Goal: Information Seeking & Learning: Learn about a topic

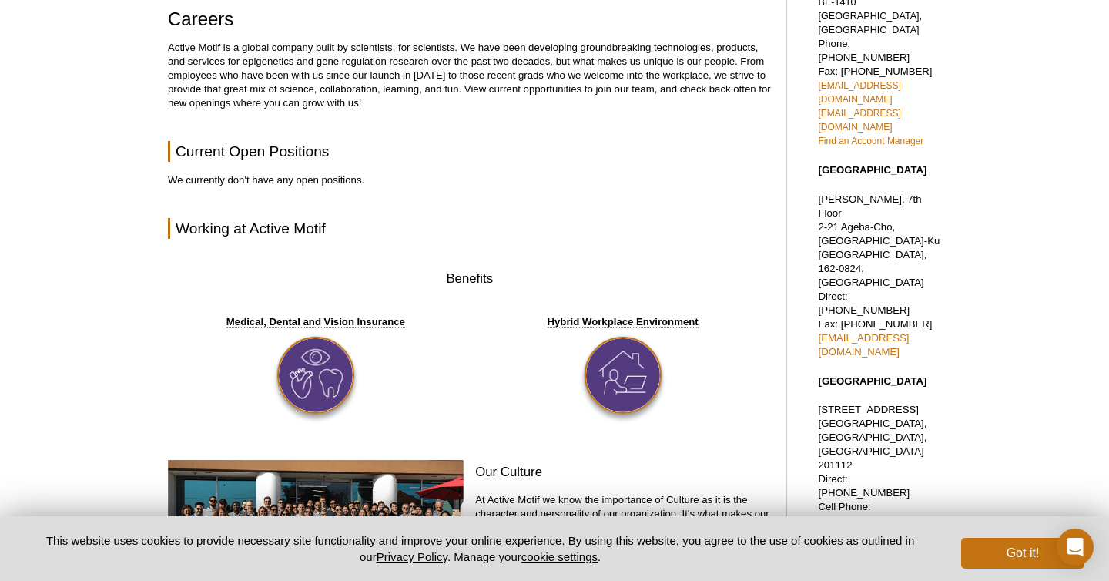
scroll to position [418, 0]
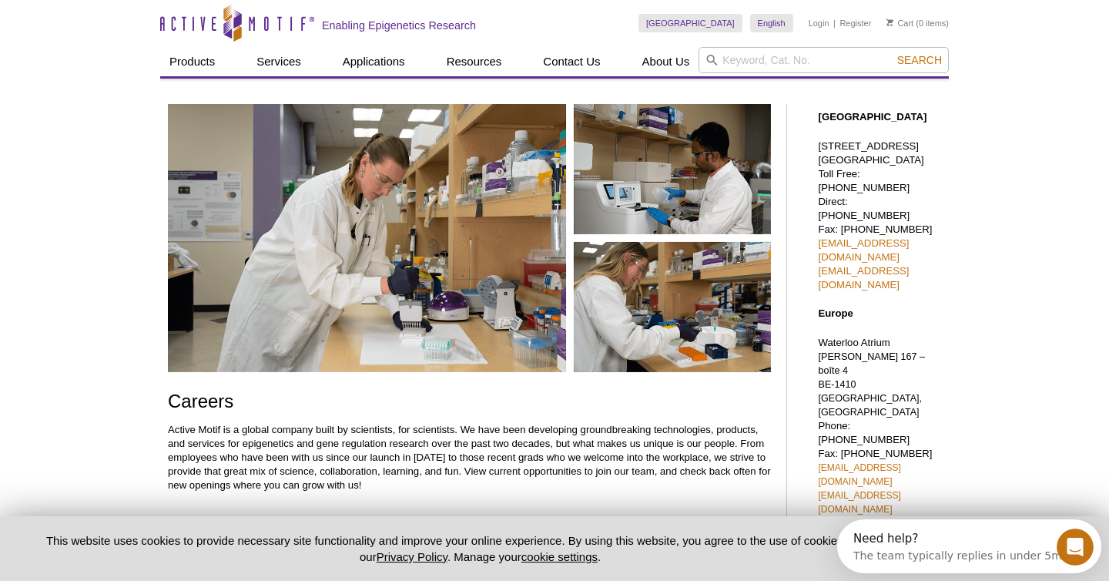
scroll to position [0, 0]
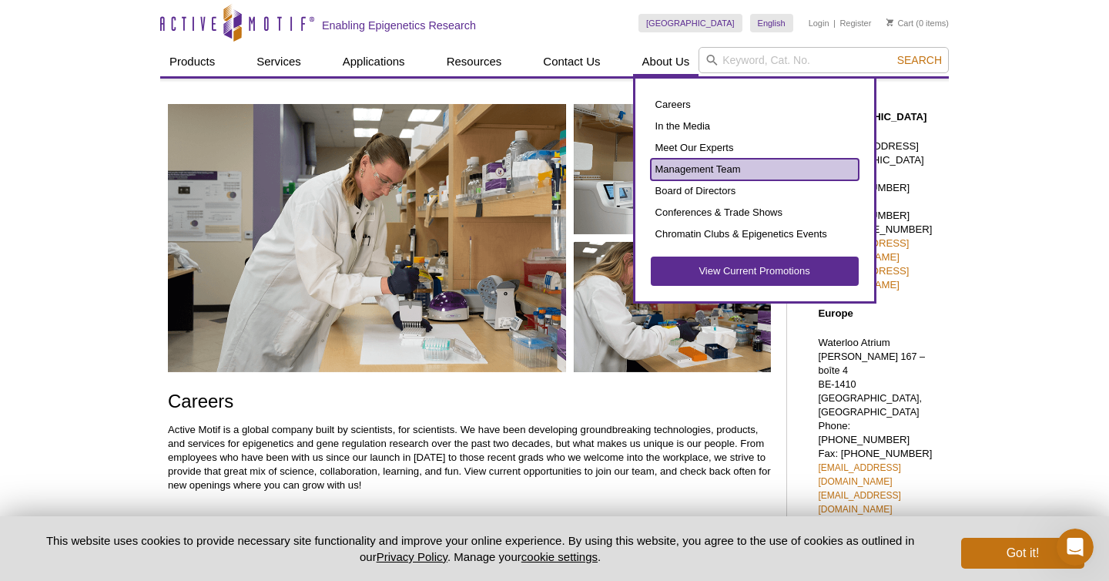
click at [695, 169] on link "Management Team" at bounding box center [755, 170] width 208 height 22
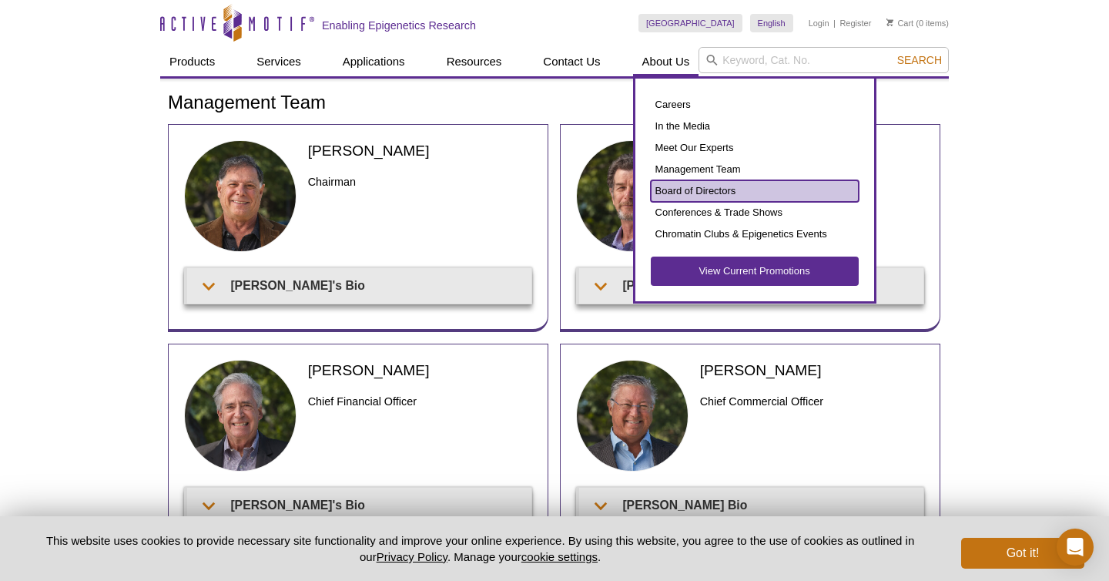
click at [727, 192] on link "Board of Directors" at bounding box center [755, 191] width 208 height 22
